Goal: Ask a question

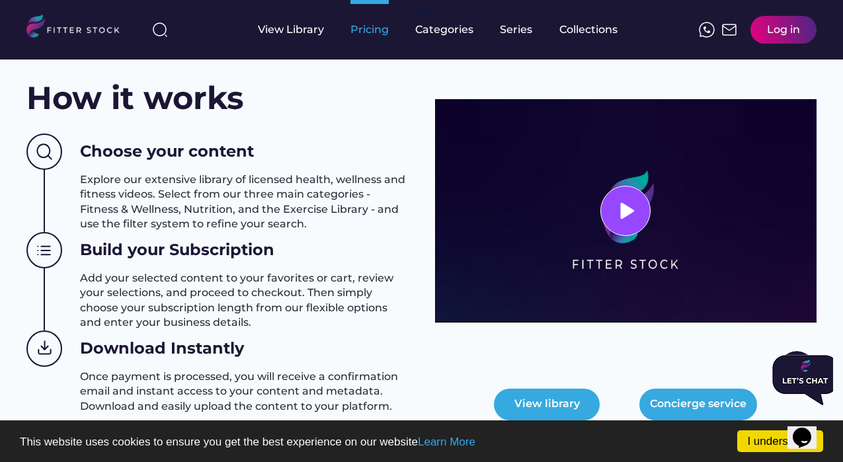
click at [362, 30] on div "Pricing" at bounding box center [370, 29] width 38 height 15
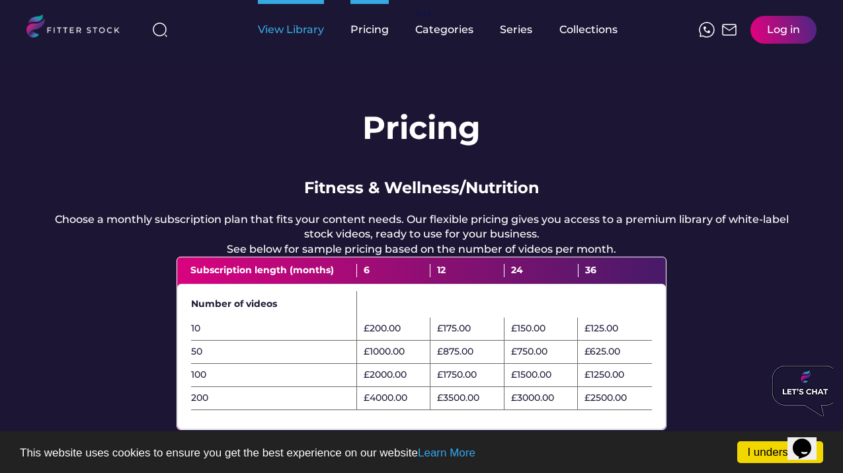
click at [304, 27] on div "View Library" at bounding box center [291, 29] width 66 height 15
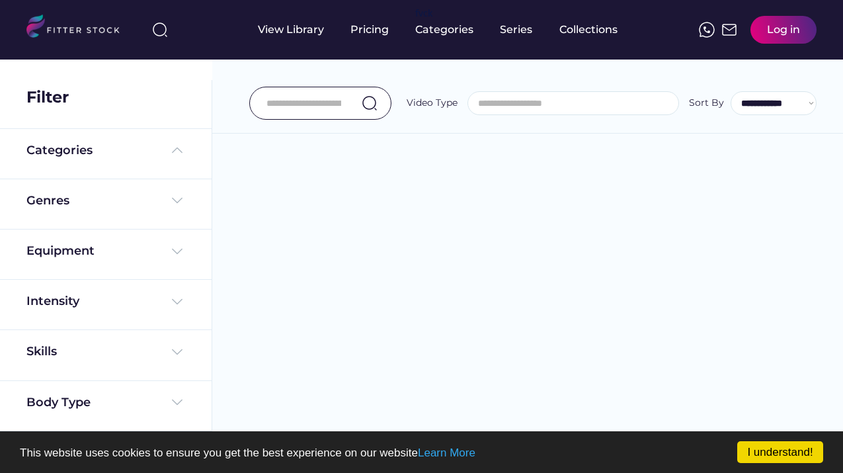
select select
select select "**********"
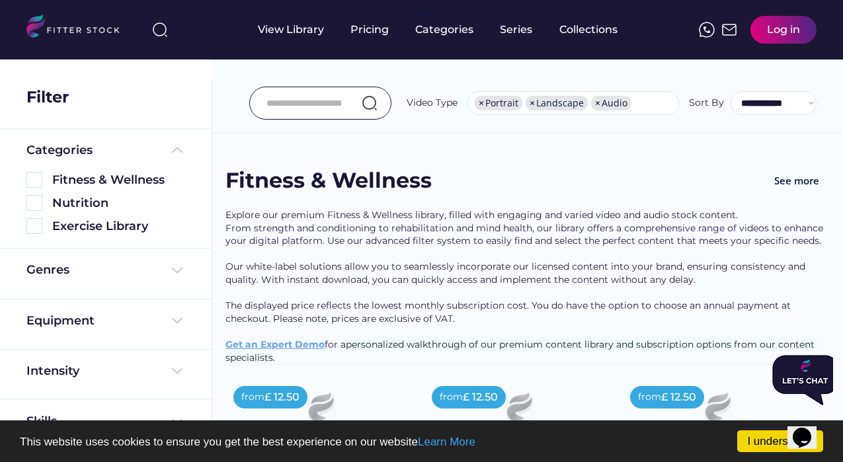
scroll to position [0, 0]
click at [517, 34] on div "Series" at bounding box center [516, 29] width 33 height 15
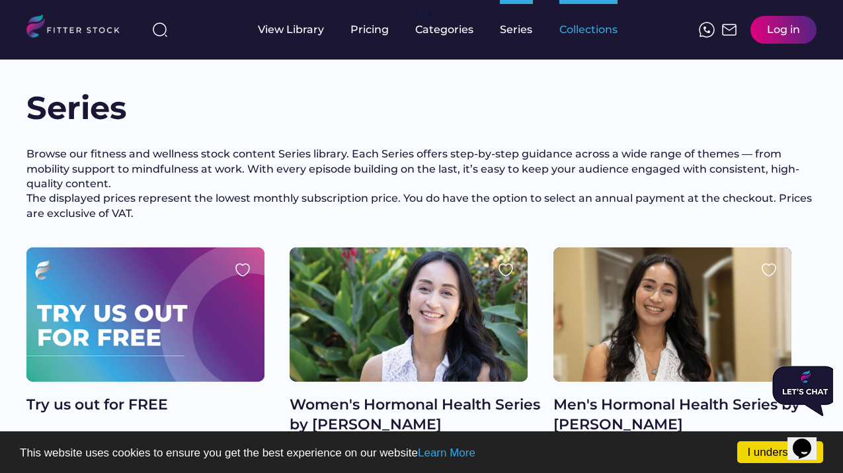
click at [587, 30] on div "Collections" at bounding box center [589, 29] width 58 height 15
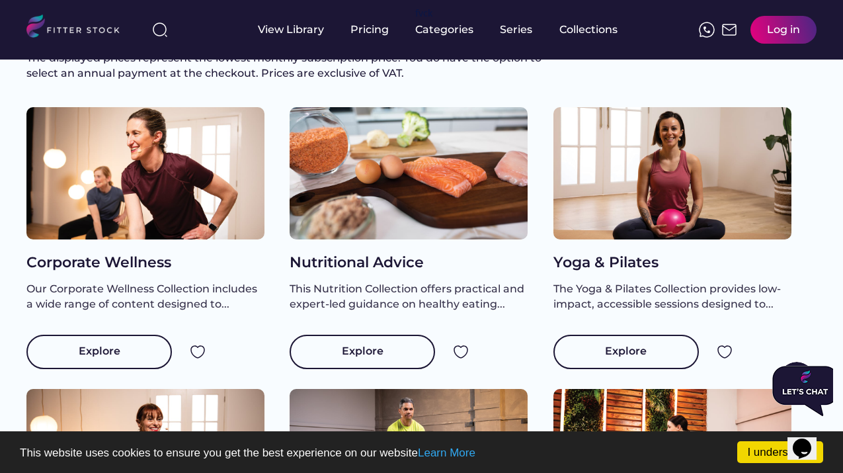
scroll to position [142, 0]
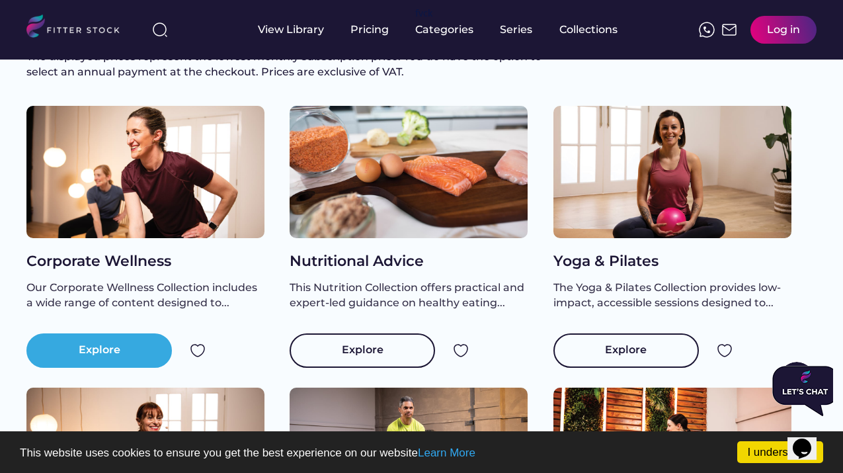
click at [127, 368] on div "Explore" at bounding box center [99, 350] width 146 height 34
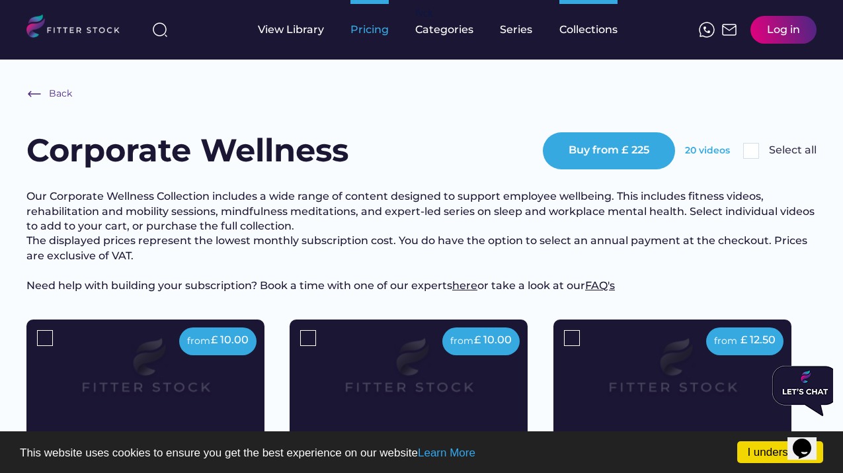
click at [359, 34] on div "Pricing" at bounding box center [370, 29] width 38 height 15
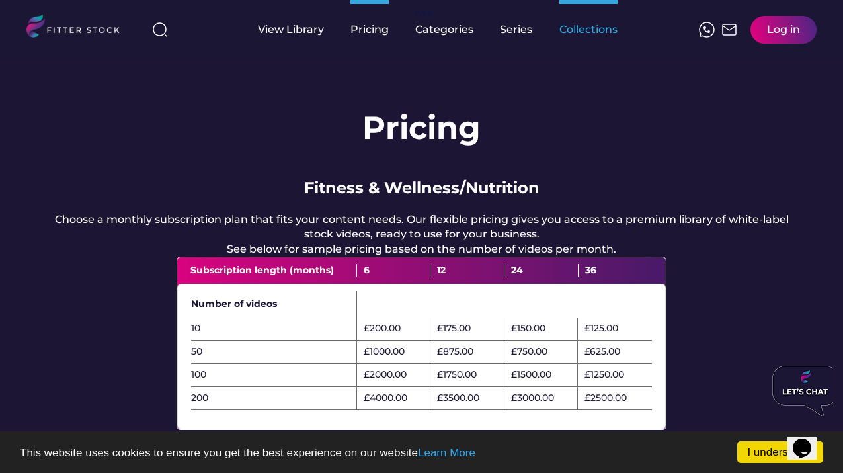
click at [597, 28] on div "Collections" at bounding box center [589, 29] width 58 height 15
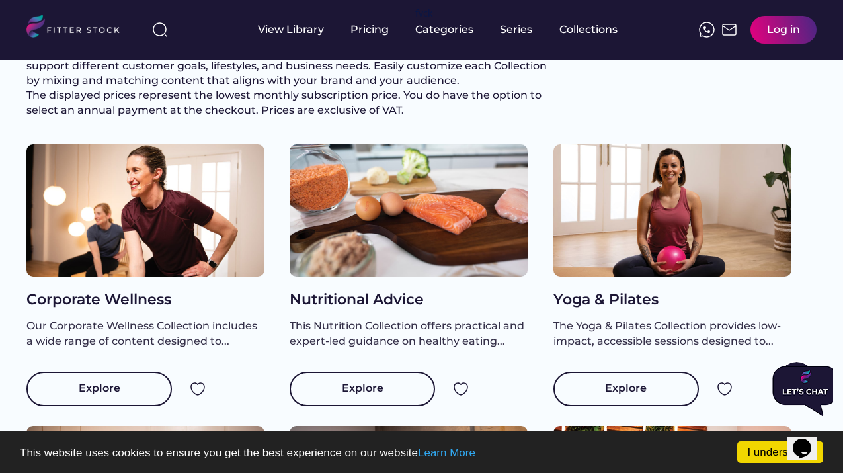
scroll to position [108, 0]
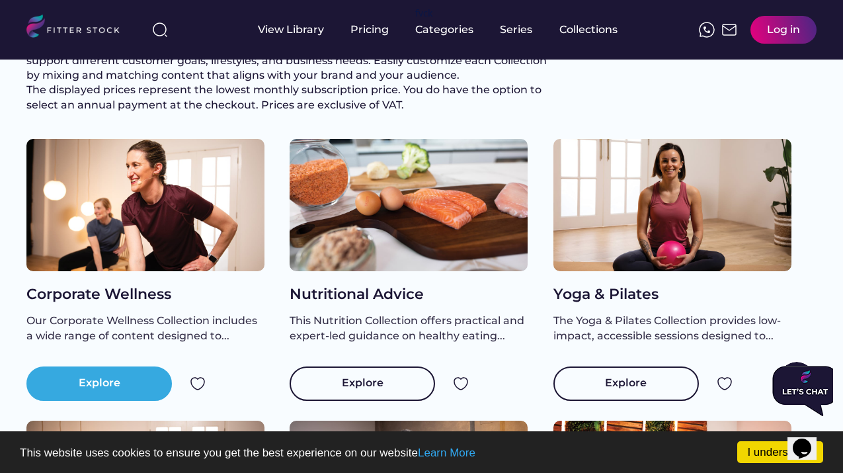
click at [121, 395] on div "Explore" at bounding box center [99, 383] width 146 height 34
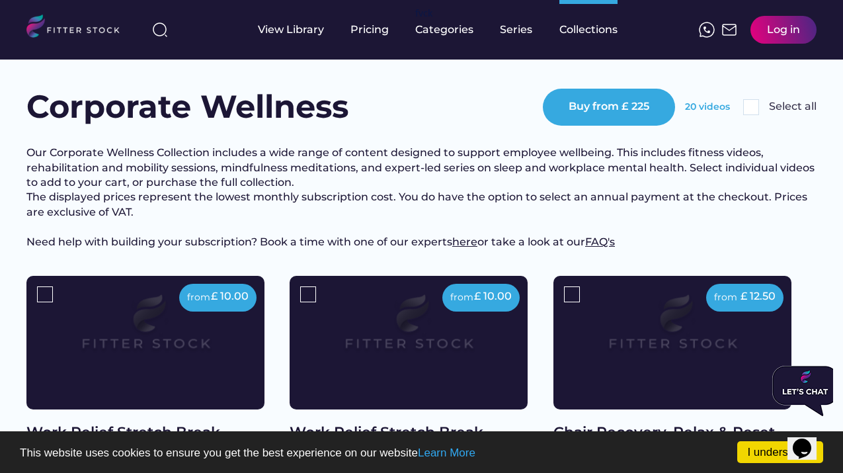
scroll to position [47, 0]
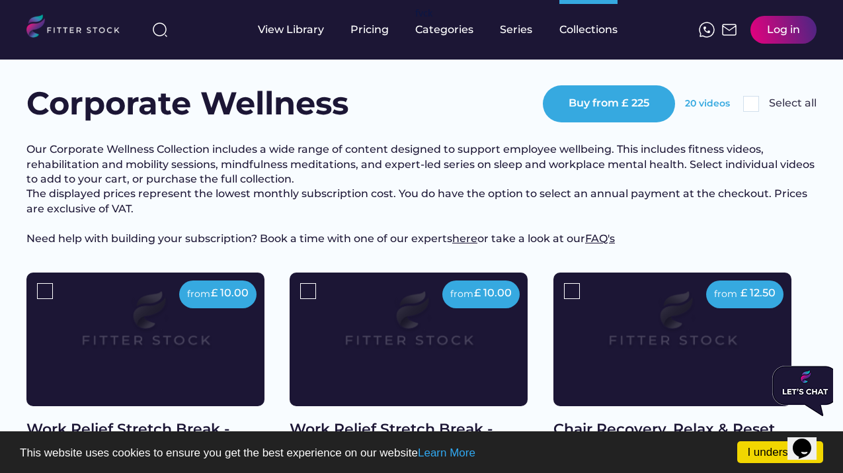
click at [757, 105] on img at bounding box center [751, 104] width 16 height 16
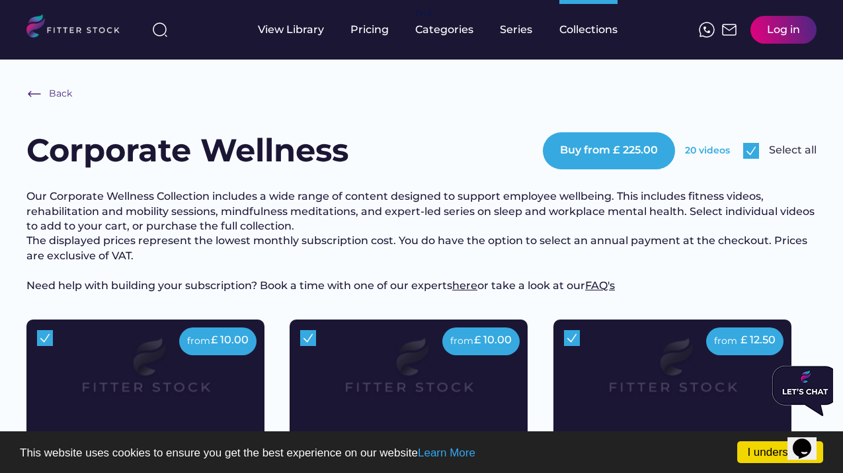
scroll to position [0, 0]
click at [756, 149] on img at bounding box center [751, 151] width 16 height 16
click at [51, 89] on div "Back" at bounding box center [61, 93] width 24 height 13
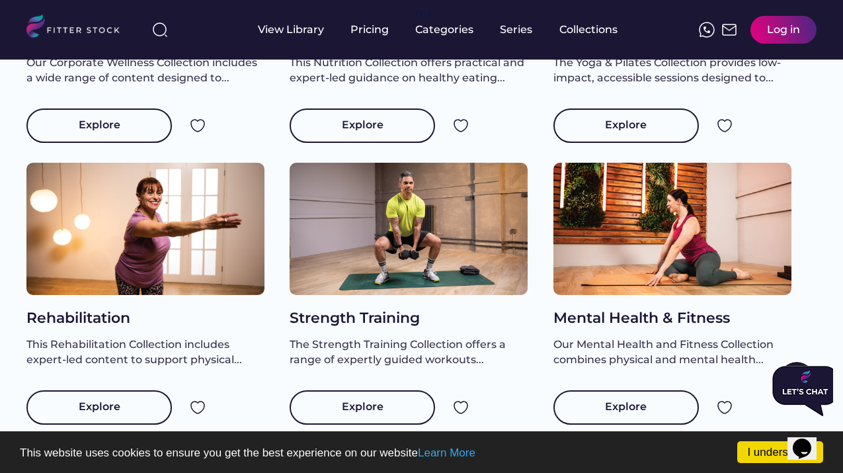
scroll to position [386, 0]
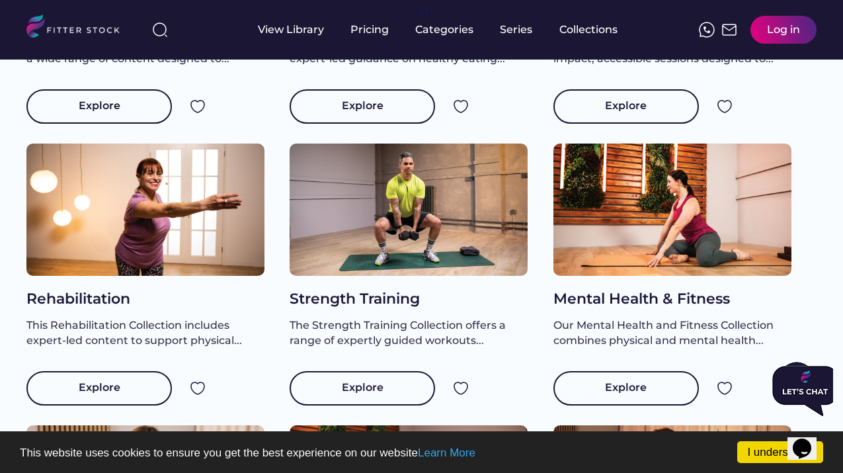
click at [650, 214] on div at bounding box center [673, 210] width 238 height 132
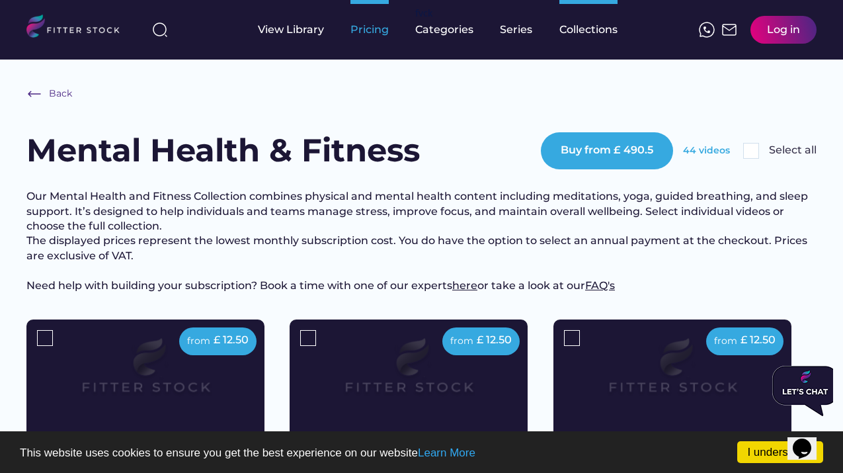
click at [377, 36] on div "Pricing" at bounding box center [370, 29] width 38 height 15
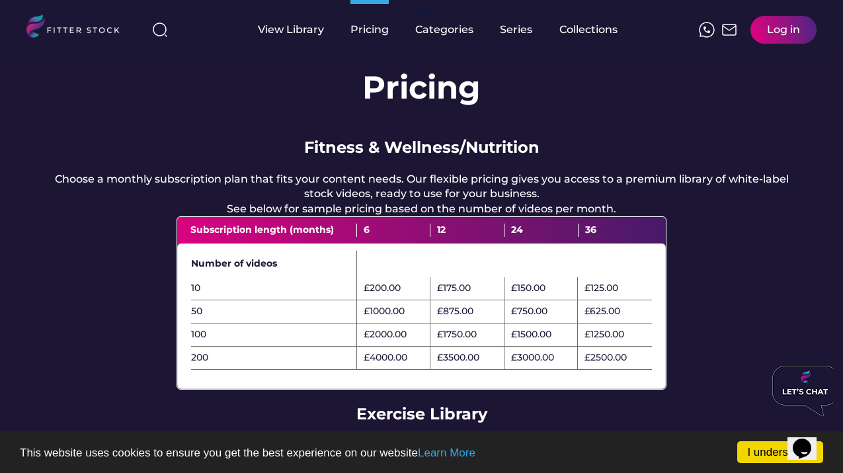
scroll to position [42, 0]
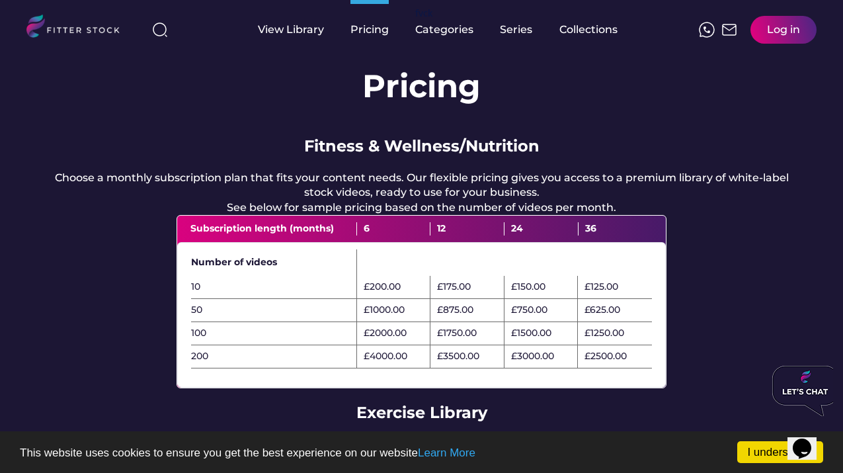
click at [100, 29] on img at bounding box center [78, 28] width 105 height 27
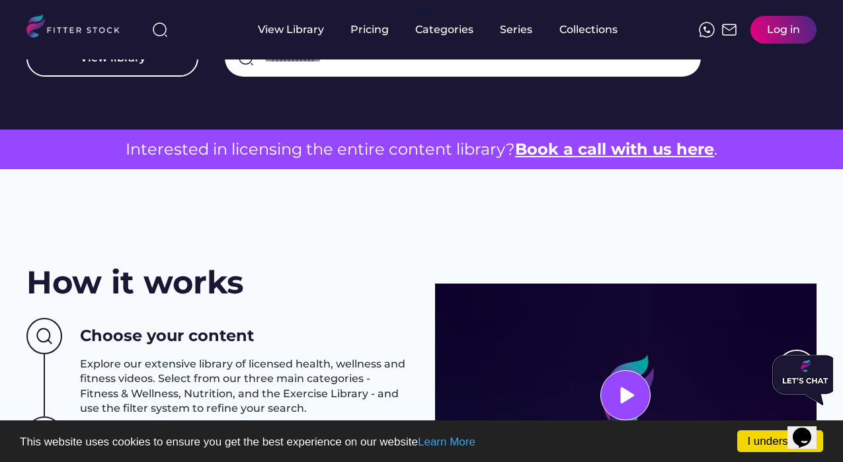
scroll to position [341, 0]
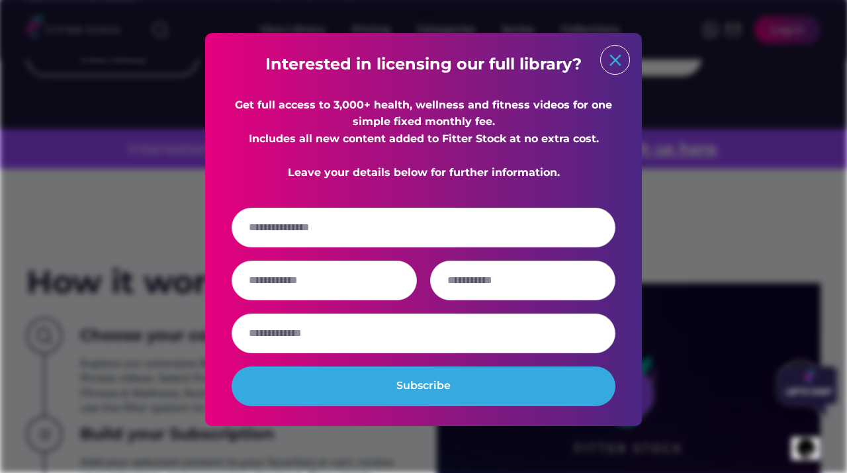
click at [620, 64] on text "close" at bounding box center [615, 60] width 20 height 20
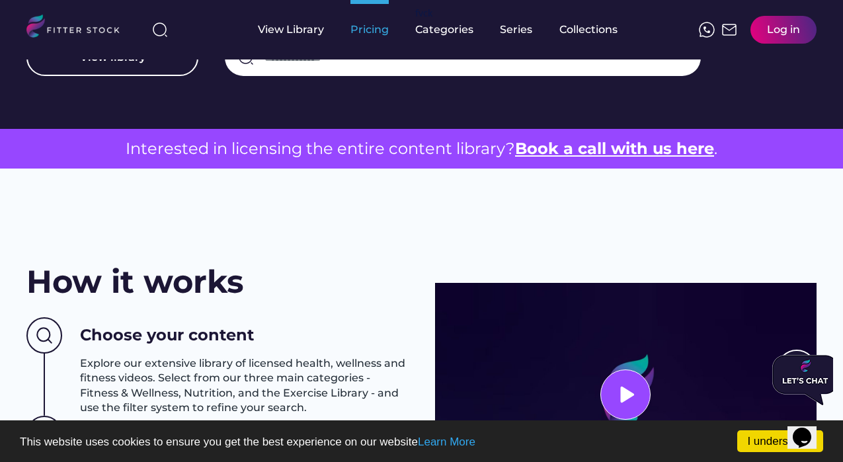
click at [376, 33] on div "Pricing" at bounding box center [370, 29] width 38 height 15
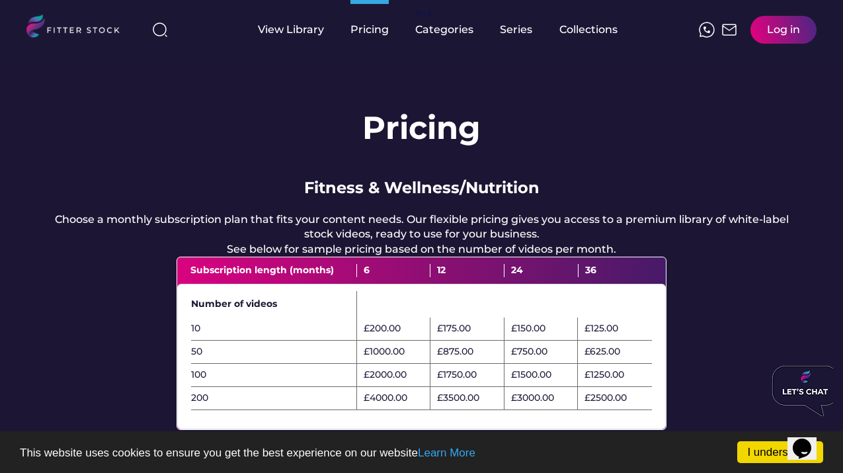
click at [800, 438] on icon "Opens Chat This icon Opens the chat window." at bounding box center [802, 448] width 21 height 21
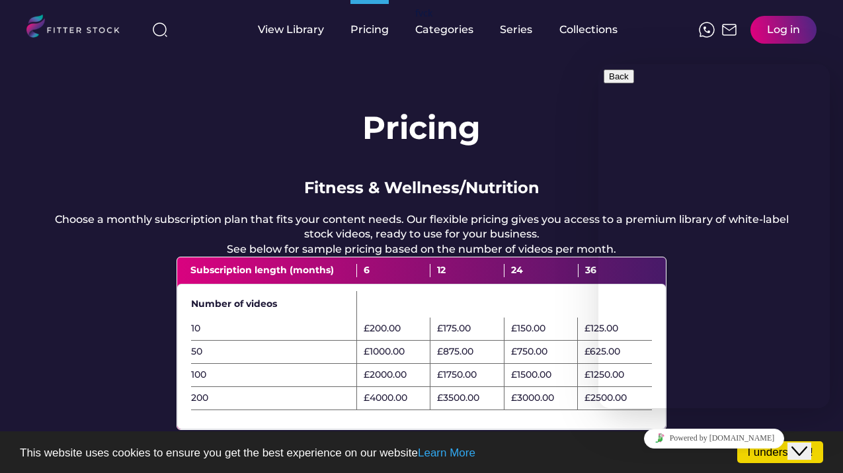
type input "*******"
type input "**********"
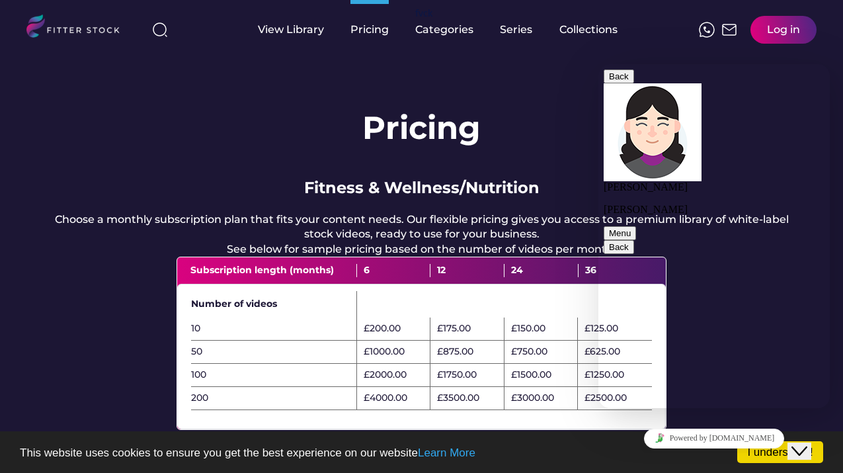
type textarea "*"
type textarea "**********"
type textarea "*"
type textarea "***"
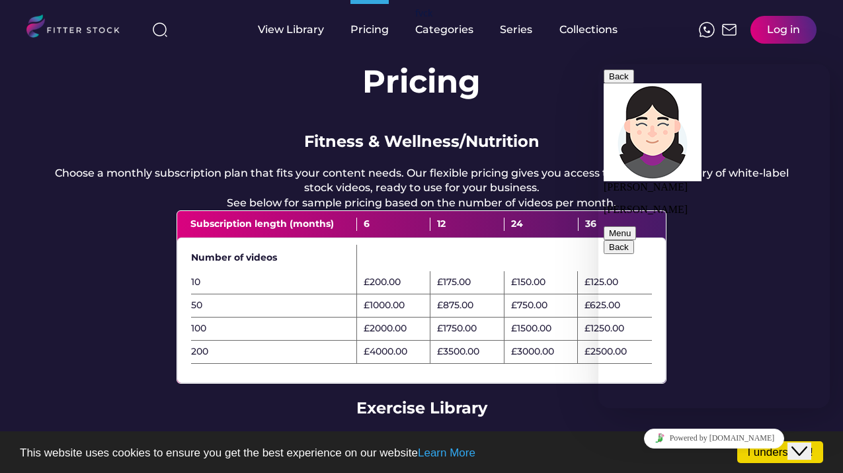
scroll to position [46, 0]
click at [87, 30] on img at bounding box center [78, 28] width 105 height 27
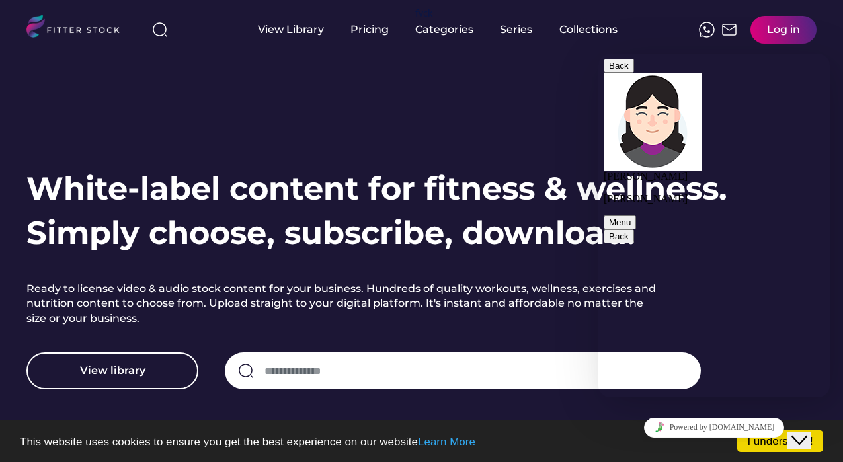
scroll to position [22, 0]
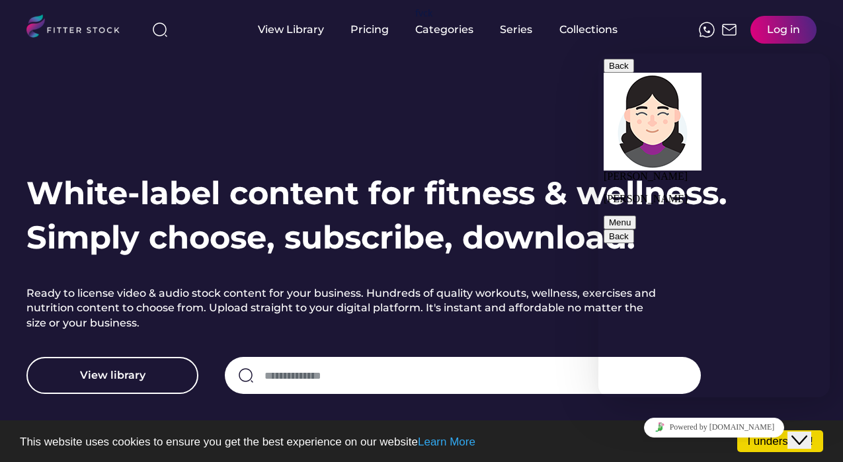
click at [623, 73] on button "Back" at bounding box center [619, 66] width 30 height 14
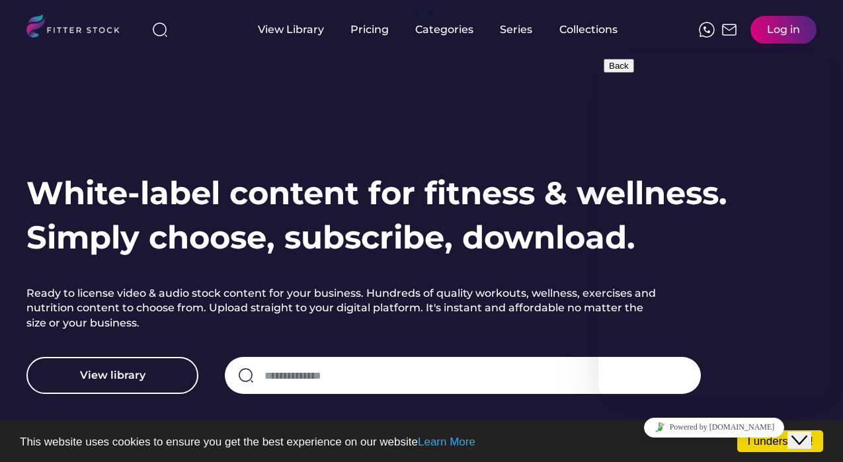
click at [808, 436] on icon "Chat widget" at bounding box center [800, 440] width 16 height 9
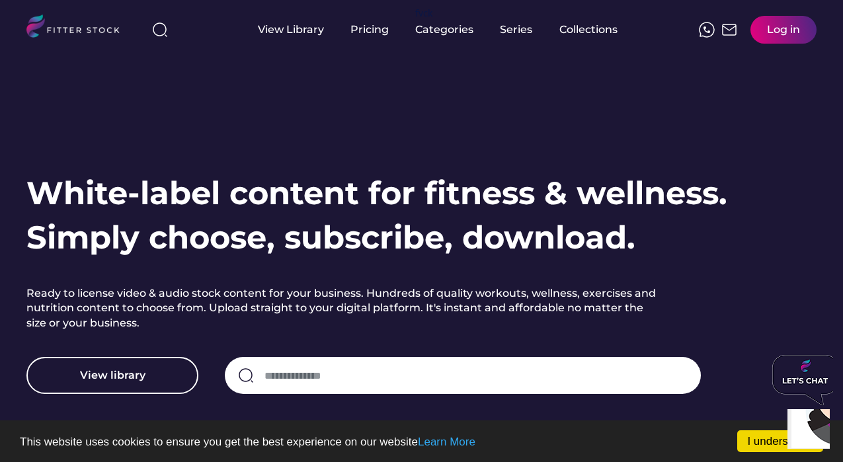
click at [804, 435] on img "Chat widget" at bounding box center [841, 400] width 98 height 98
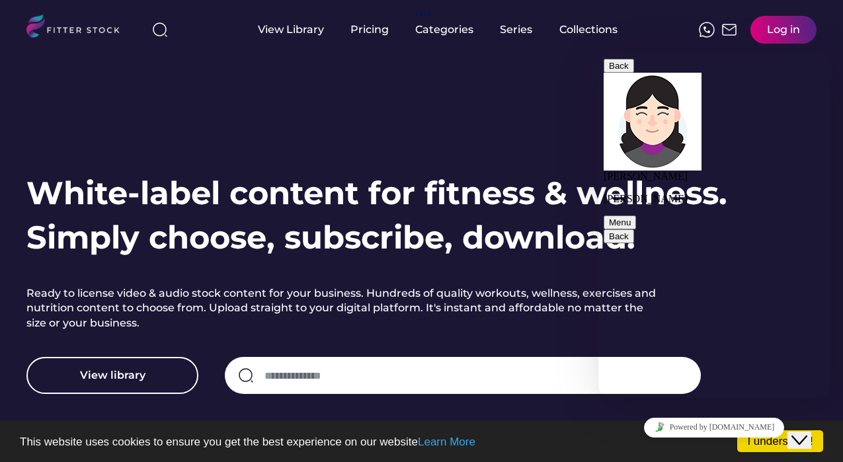
scroll to position [349, 0]
click at [379, 28] on div "Pricing" at bounding box center [370, 29] width 38 height 15
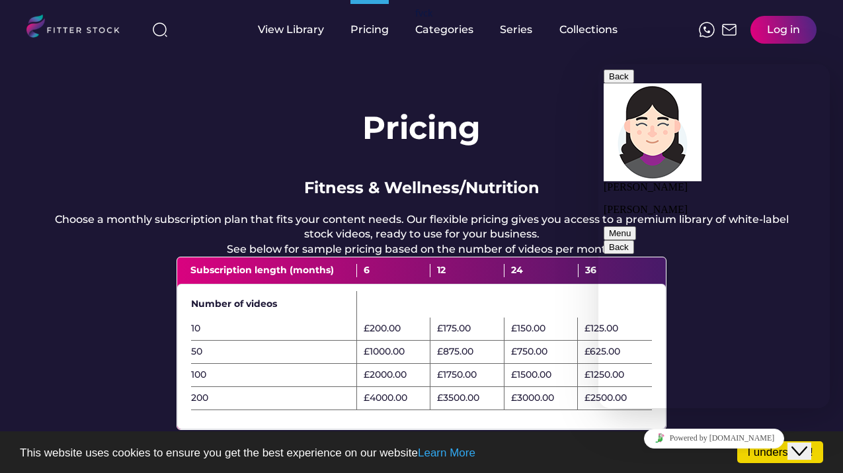
click at [808, 443] on icon "Close Chat This icon closes the chat window." at bounding box center [800, 451] width 16 height 16
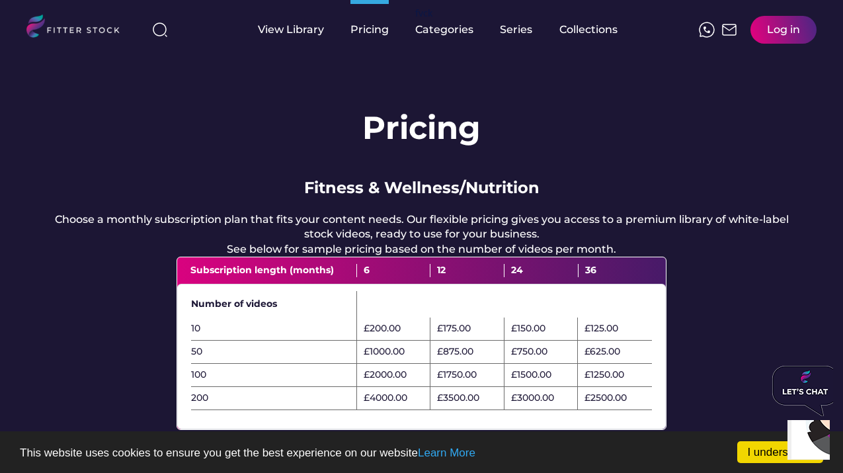
click at [811, 441] on img "Chat widget" at bounding box center [841, 410] width 98 height 98
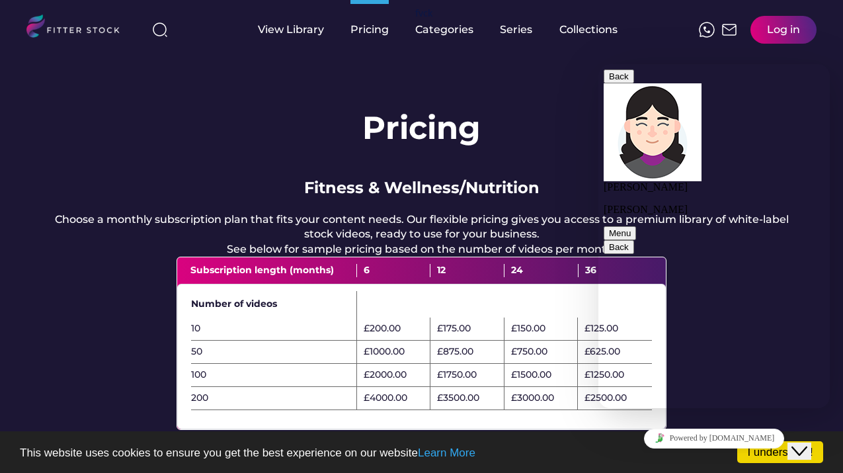
type textarea "*"
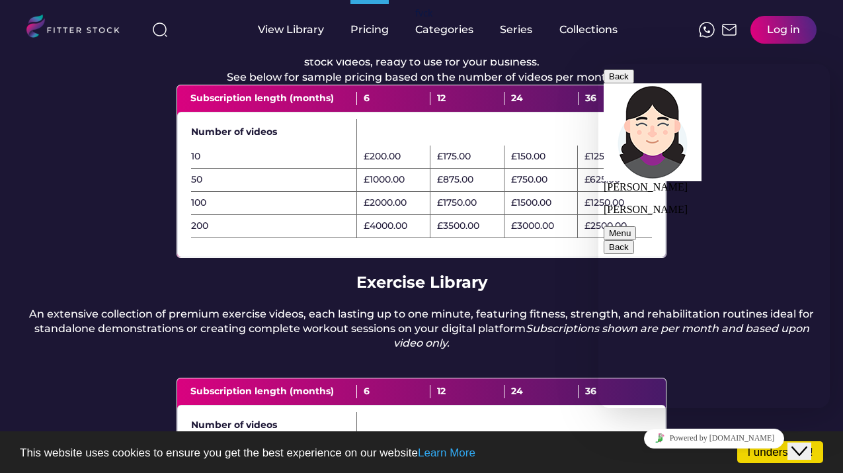
scroll to position [172, 0]
click at [808, 443] on icon "Close Chat This icon closes the chat window." at bounding box center [800, 451] width 16 height 16
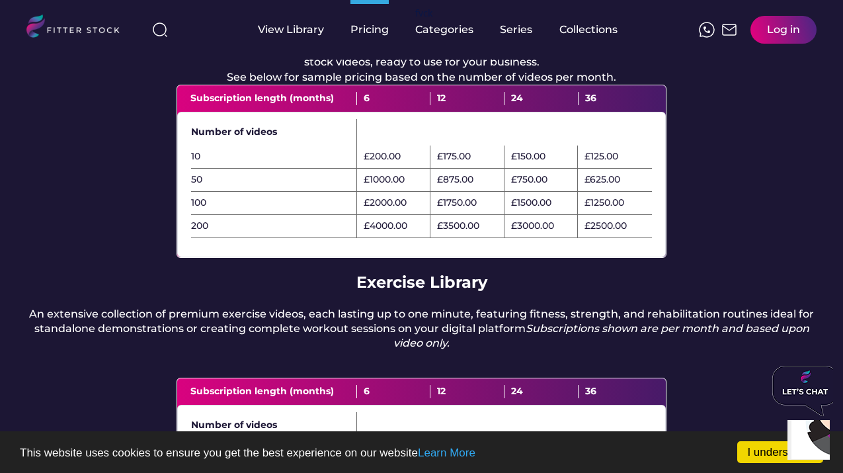
click at [809, 441] on img "Chat widget" at bounding box center [841, 410] width 98 height 98
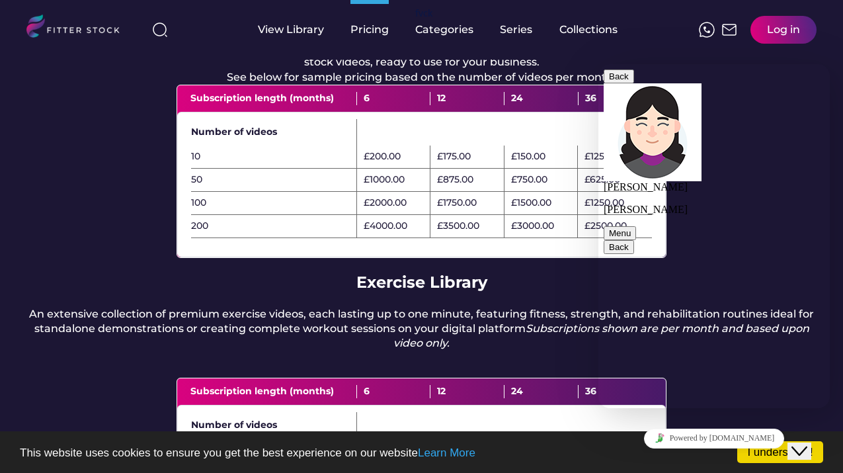
scroll to position [528, 0]
type textarea "**********"
click at [808, 446] on icon "Chat widget" at bounding box center [800, 450] width 16 height 9
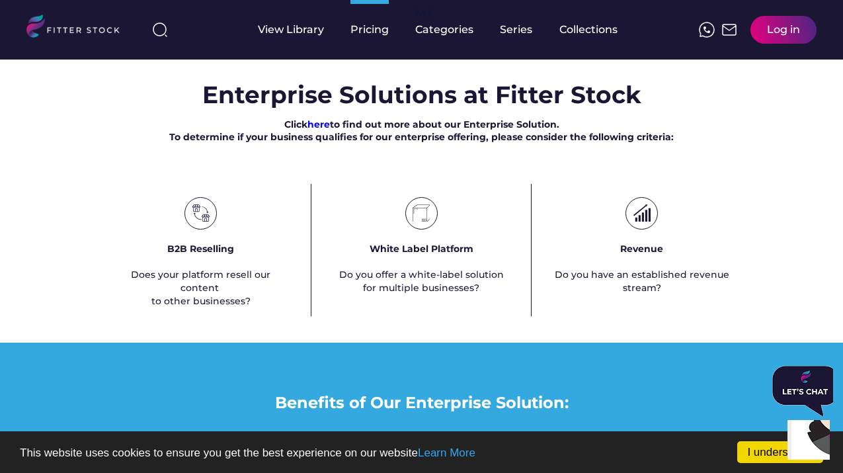
scroll to position [793, 0]
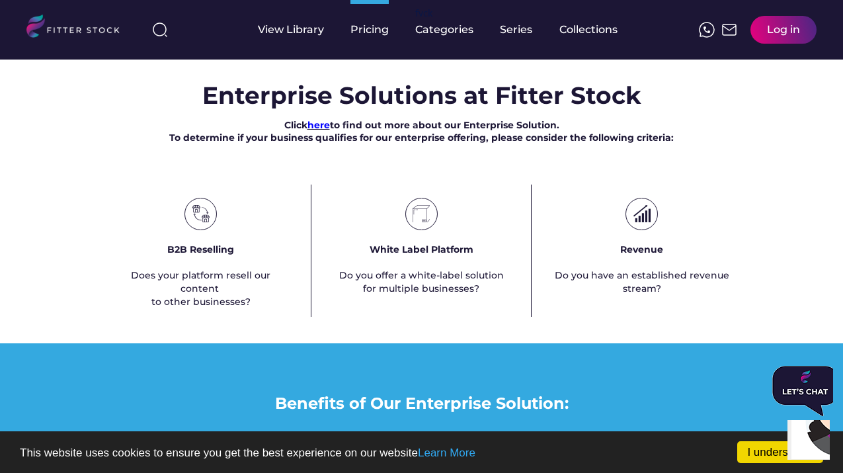
click at [319, 131] on font "here" at bounding box center [319, 125] width 22 height 12
click at [818, 442] on img "Chat widget" at bounding box center [841, 410] width 98 height 98
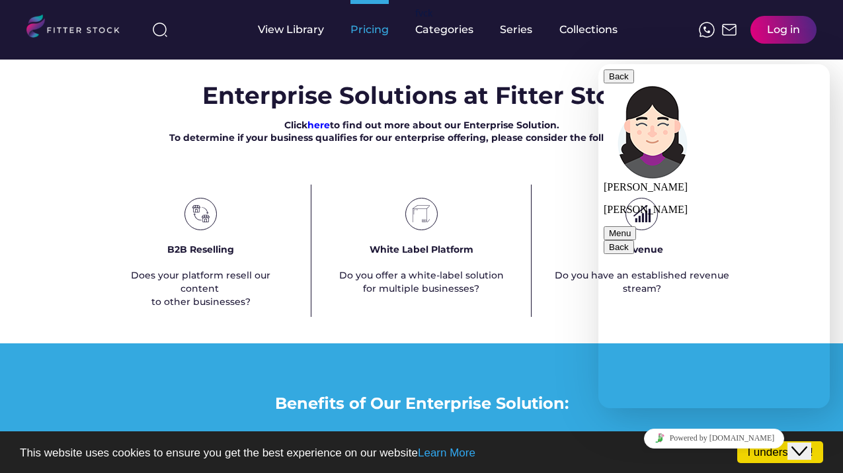
click at [376, 34] on div "Pricing" at bounding box center [370, 29] width 38 height 15
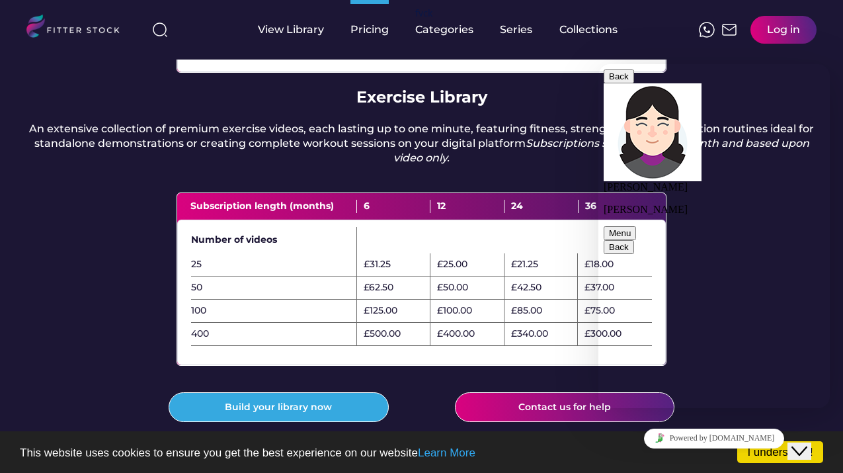
scroll to position [360, 0]
